Goal: Task Accomplishment & Management: Manage account settings

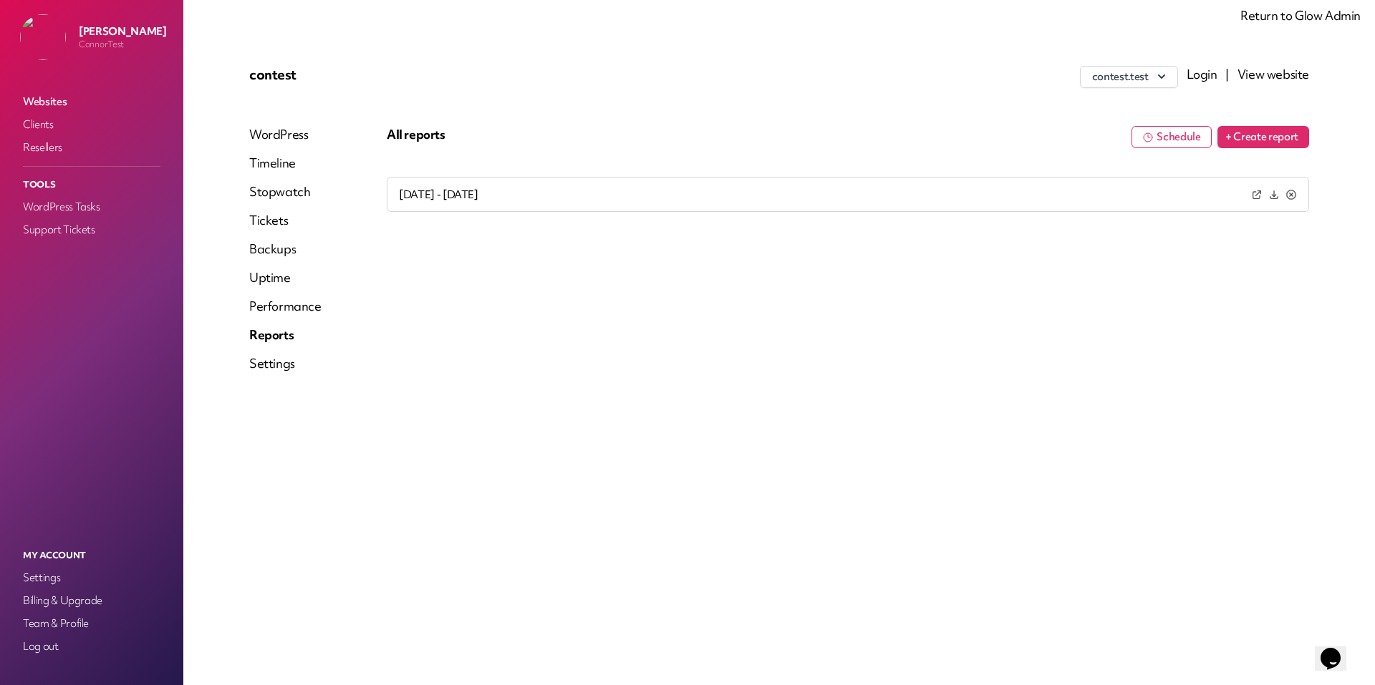
click at [1168, 135] on button "Schedule" at bounding box center [1171, 137] width 80 height 22
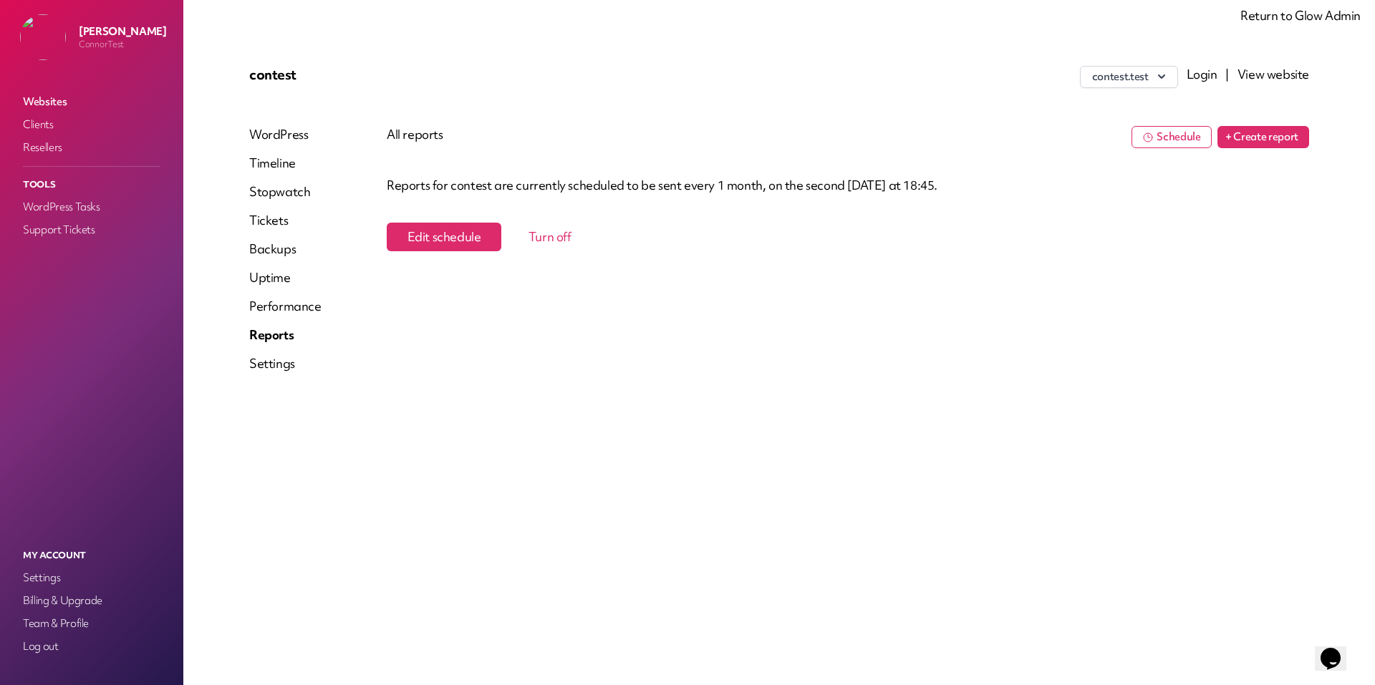
click at [1069, 395] on div "Reports for contest are currently scheduled to be sent every 1 month, on the se…" at bounding box center [848, 306] width 922 height 258
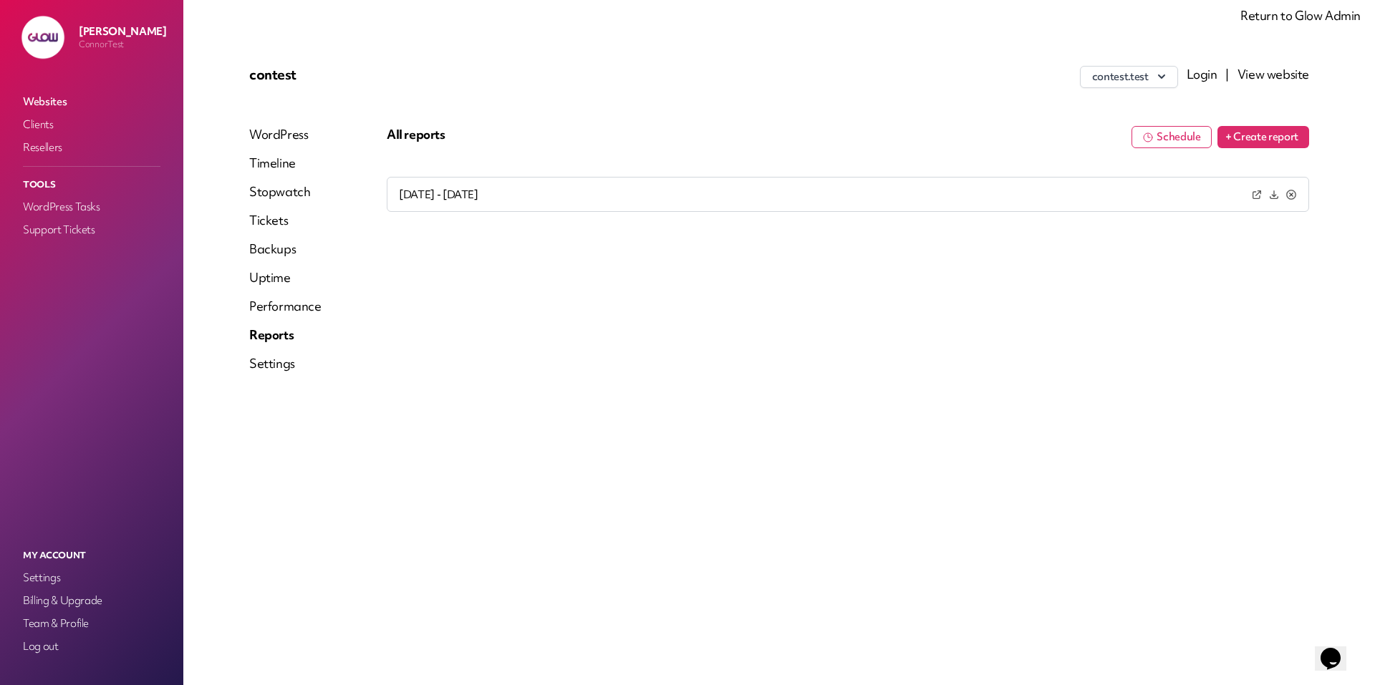
click at [1176, 130] on button "Schedule" at bounding box center [1171, 137] width 80 height 22
